Goal: Task Accomplishment & Management: Complete application form

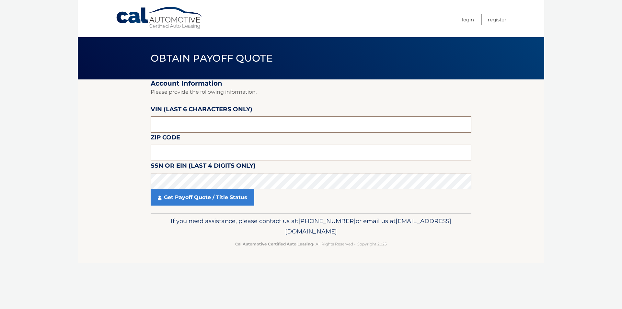
click at [207, 120] on input "text" at bounding box center [311, 124] width 321 height 16
type input "202707"
click at [207, 153] on input "text" at bounding box center [311, 153] width 321 height 16
type input "10703"
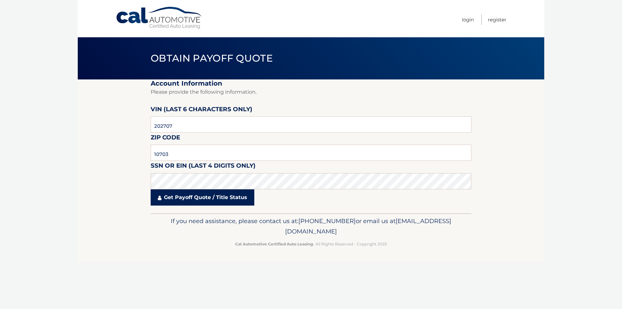
click at [209, 197] on link "Get Payoff Quote / Title Status" at bounding box center [203, 197] width 104 height 16
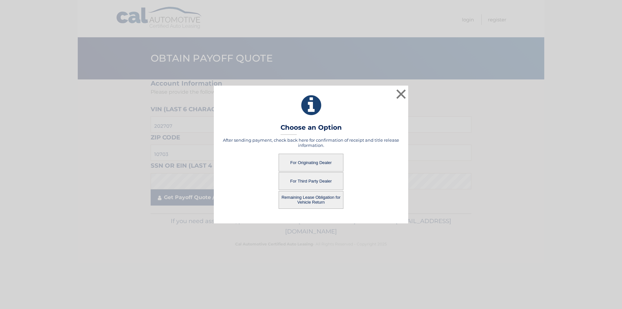
click at [225, 193] on body "× Choose an Option After sending payment, check back here for confirmation of r…" at bounding box center [311, 154] width 622 height 309
click at [316, 182] on button "For Third Party Dealer" at bounding box center [311, 181] width 65 height 18
click at [309, 177] on button "For Third Party Dealer" at bounding box center [311, 181] width 65 height 18
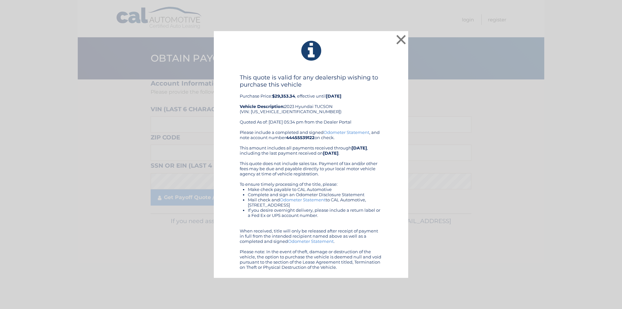
drag, startPoint x: 394, startPoint y: 268, endPoint x: 271, endPoint y: 55, distance: 245.6
click at [271, 55] on div "× This quote is valid for any dealership wishing to purchase this vehicle Purch…" at bounding box center [311, 154] width 194 height 247
click at [400, 40] on button "×" at bounding box center [401, 39] width 13 height 13
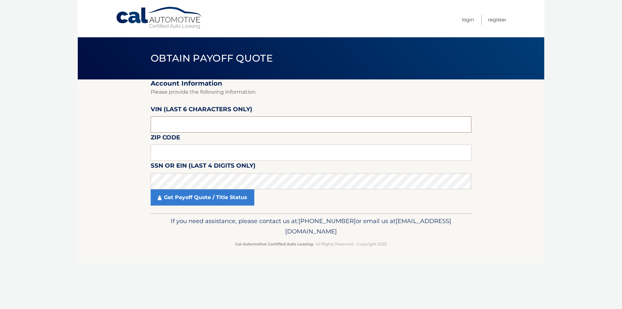
click at [194, 123] on input "text" at bounding box center [311, 124] width 321 height 16
type input "202707"
click at [178, 152] on input "text" at bounding box center [311, 153] width 321 height 16
type input "7"
type input "10703"
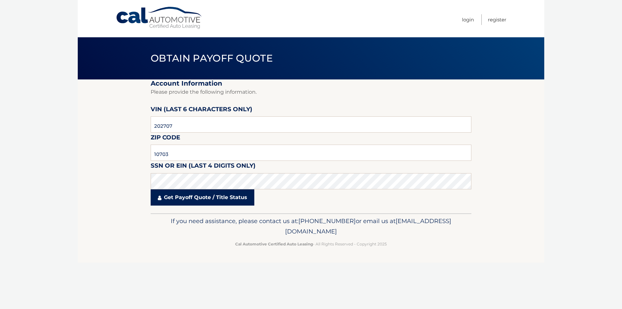
click at [233, 202] on link "Get Payoff Quote / Title Status" at bounding box center [203, 197] width 104 height 16
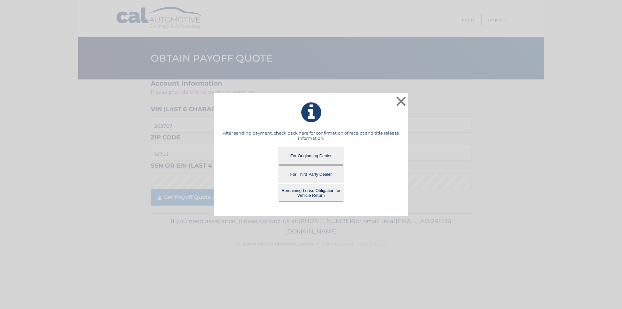
click at [296, 192] on button "Remaining Lease Obligation for Vehicle Return" at bounding box center [311, 193] width 65 height 18
click at [293, 192] on button "Remaining Lease Obligation for Vehicle Return" at bounding box center [311, 193] width 65 height 18
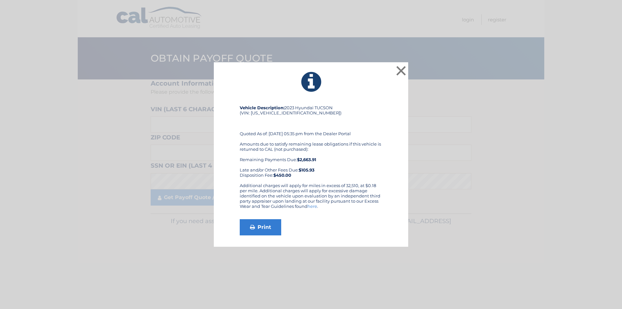
click at [271, 218] on div "Vehicle Description: 2023 Hyundai TUCSON (VIN: 5NMJFCAE8PH202707) Quoted As of:…" at bounding box center [311, 170] width 143 height 130
click at [266, 225] on link "Print" at bounding box center [260, 227] width 41 height 16
